Goal: Download file/media

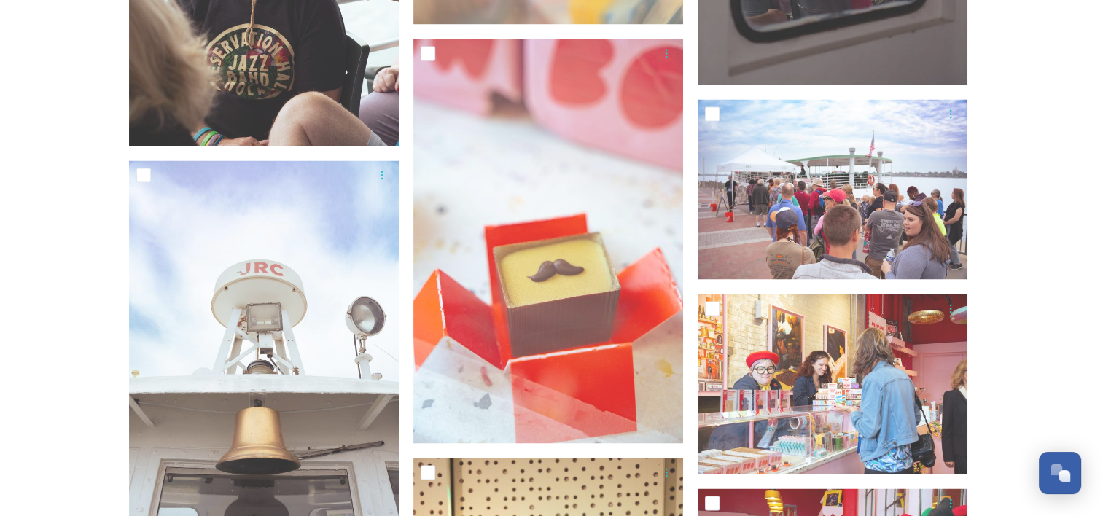
scroll to position [13417, 0]
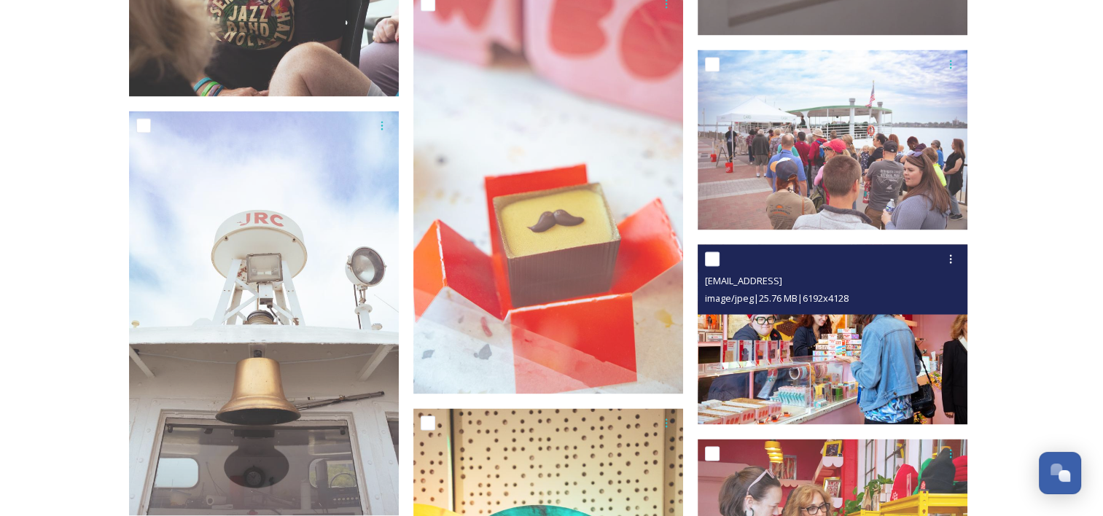
click at [855, 343] on img at bounding box center [833, 334] width 270 height 180
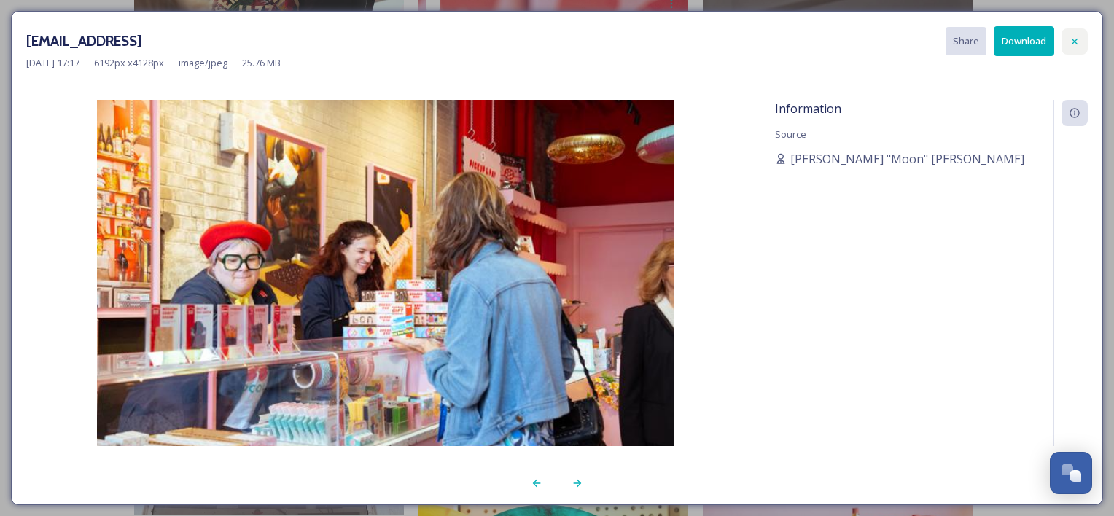
click at [1076, 42] on icon at bounding box center [1075, 41] width 6 height 6
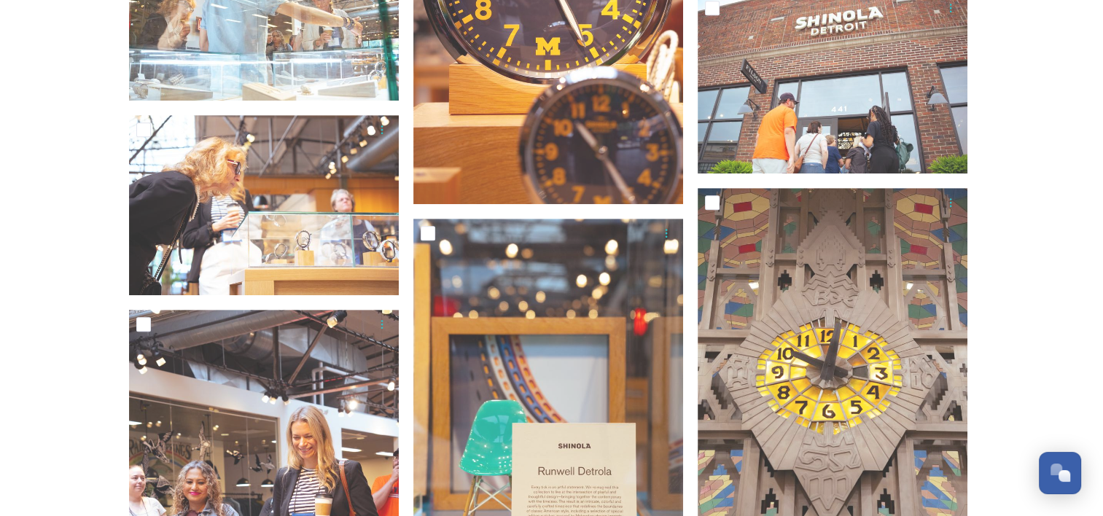
scroll to position [17418, 0]
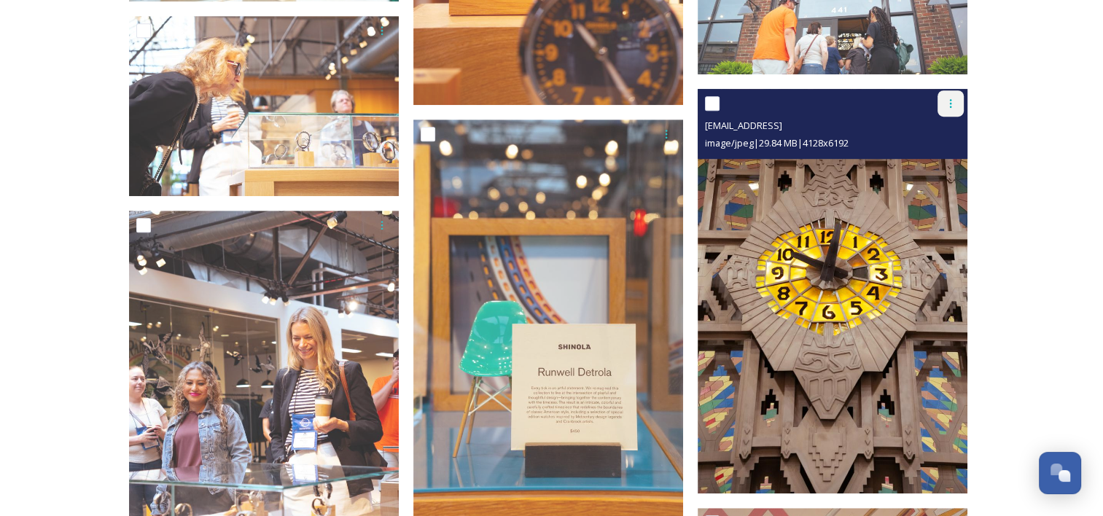
click at [954, 108] on icon at bounding box center [951, 104] width 12 height 12
click at [940, 165] on span "Download" at bounding box center [933, 164] width 44 height 14
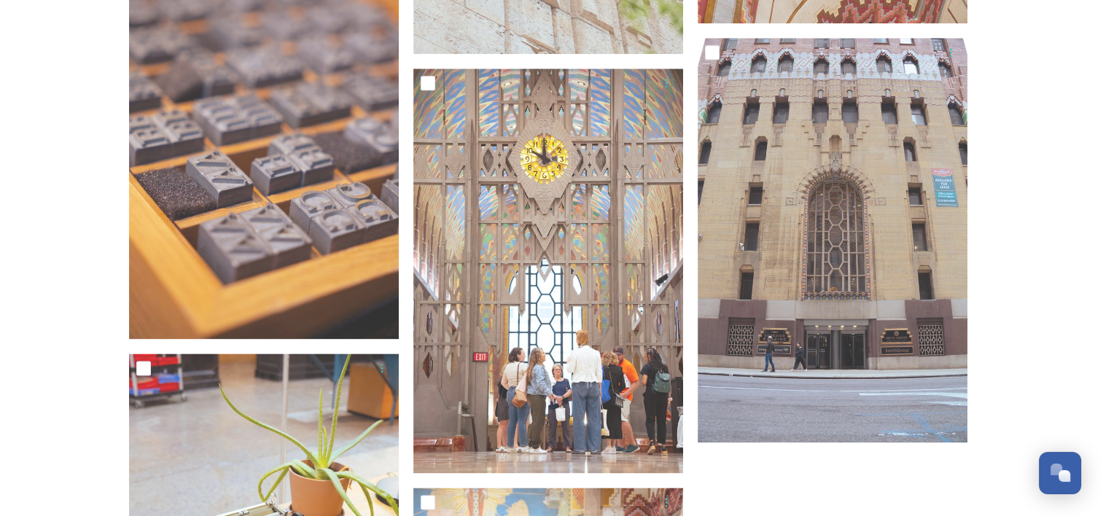
scroll to position [18480, 0]
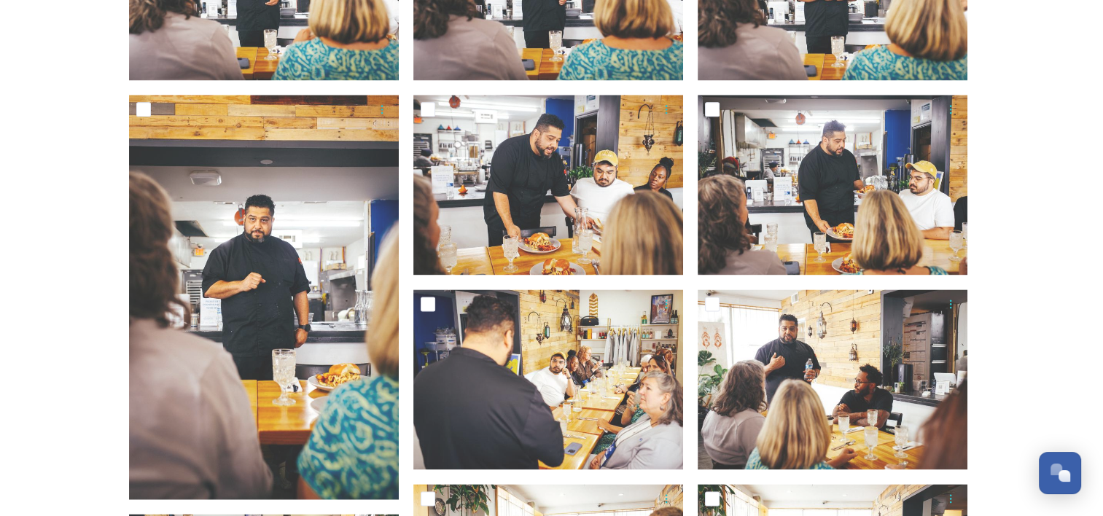
scroll to position [0, 0]
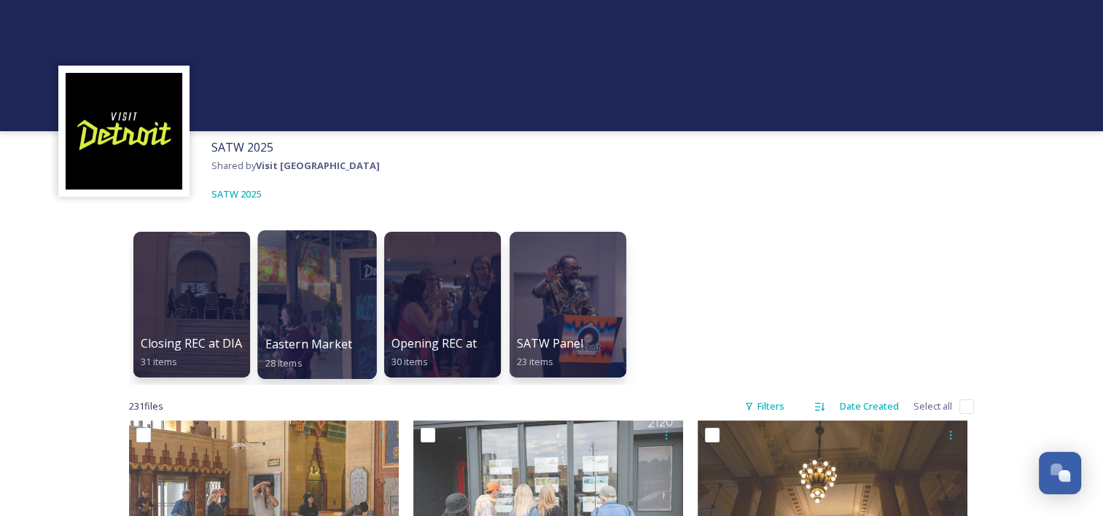
click at [317, 296] on div at bounding box center [316, 304] width 119 height 149
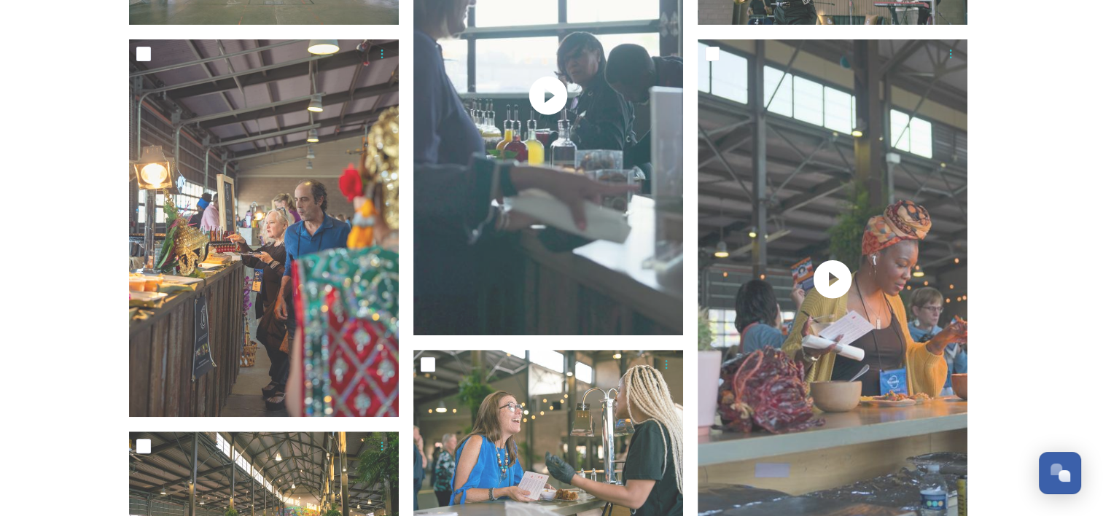
scroll to position [730, 0]
